Goal: Navigation & Orientation: Find specific page/section

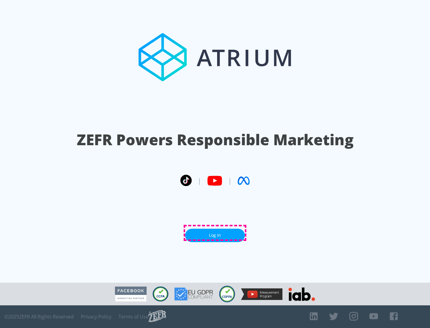
click at [215, 233] on link "Log In" at bounding box center [215, 235] width 60 height 13
